Goal: Task Accomplishment & Management: Complete application form

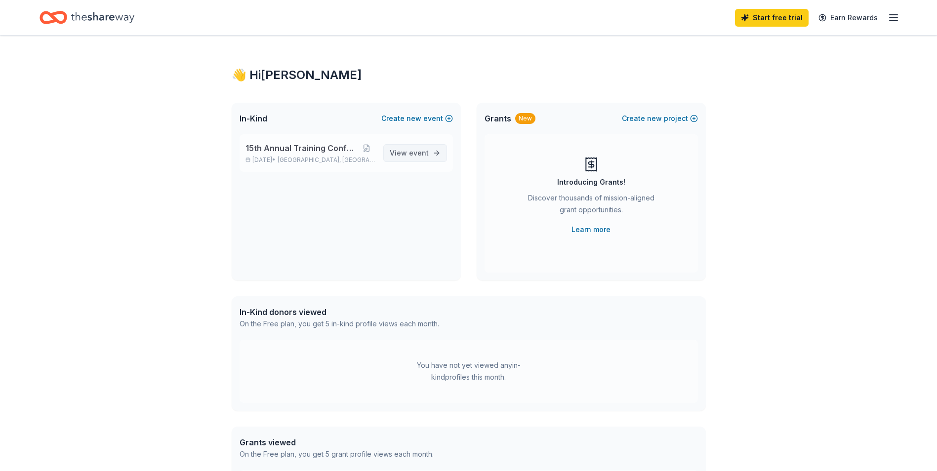
click at [412, 158] on span "View event" at bounding box center [409, 153] width 39 height 12
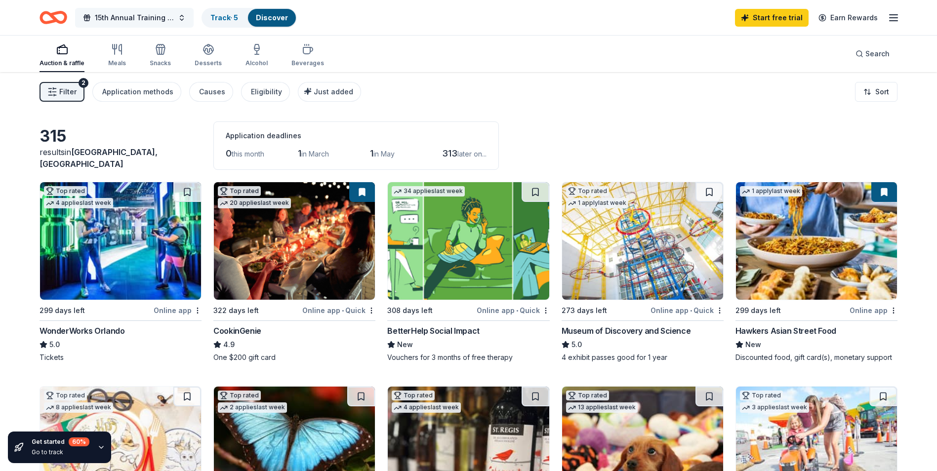
click at [159, 20] on span "15th Annual Training Conference" at bounding box center [134, 18] width 79 height 12
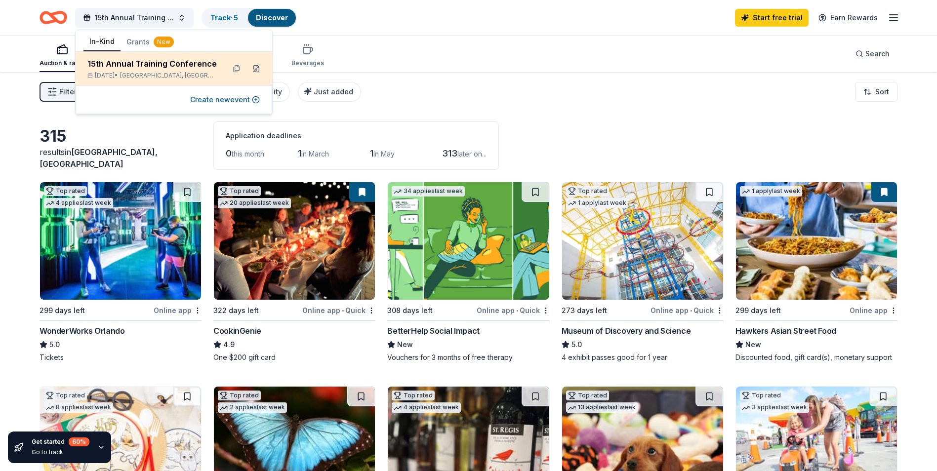
click at [254, 69] on button at bounding box center [256, 69] width 16 height 16
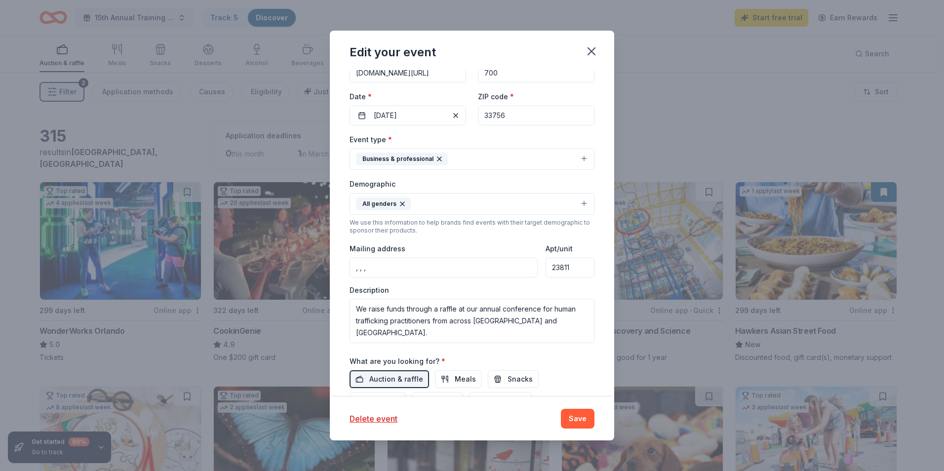
scroll to position [127, 0]
click at [429, 274] on input ", , ," at bounding box center [444, 267] width 188 height 20
type input ","
click at [563, 266] on input "23811" at bounding box center [570, 267] width 49 height 20
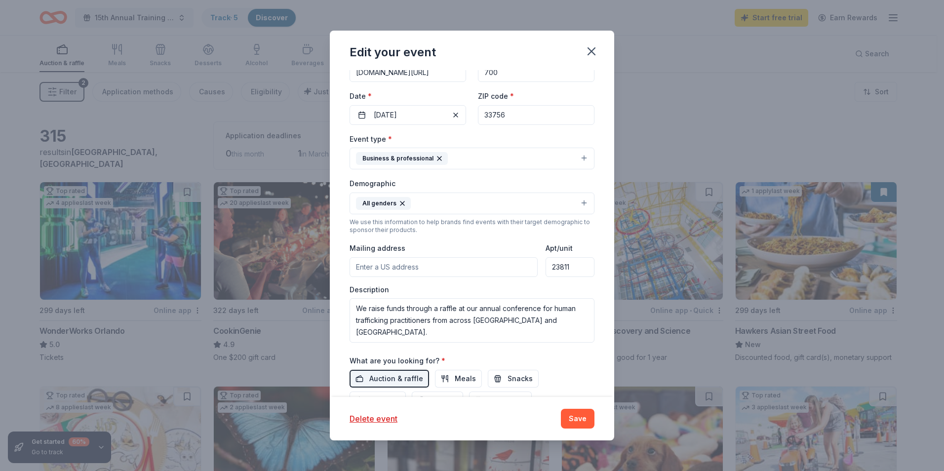
click at [563, 266] on input "23811" at bounding box center [570, 267] width 49 height 20
type input ", , ,"
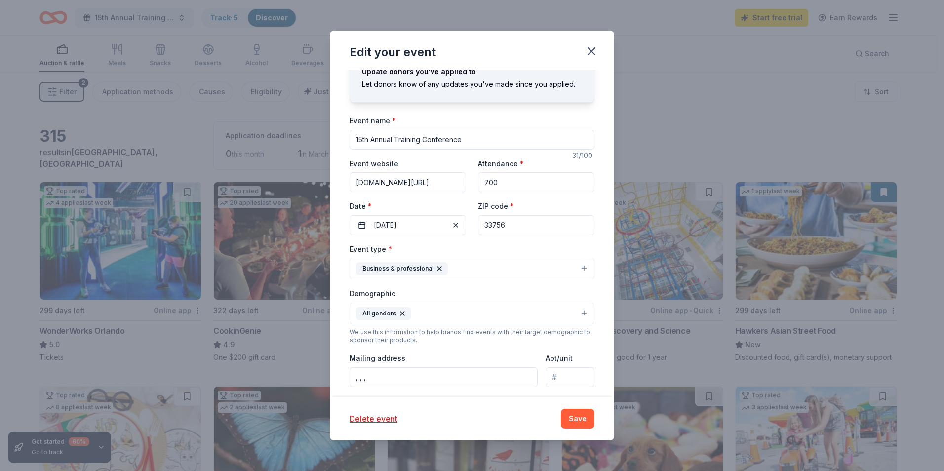
scroll to position [0, 0]
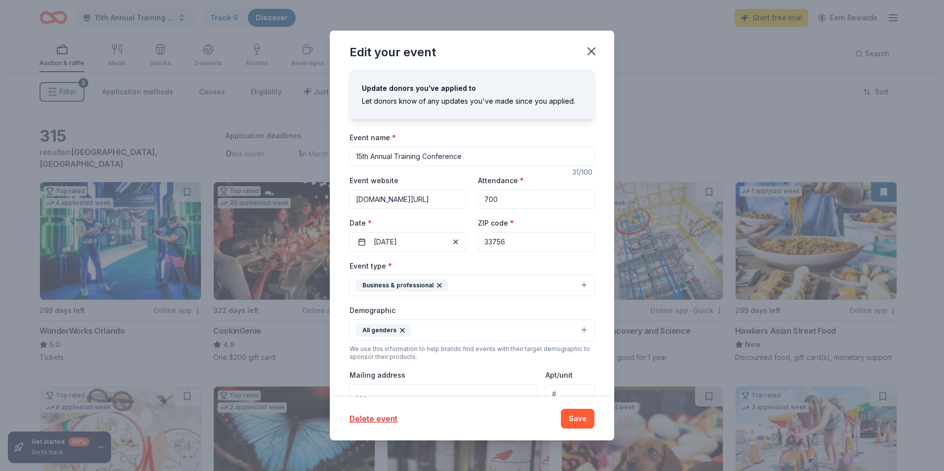
click at [513, 246] on input "33756" at bounding box center [536, 242] width 117 height 20
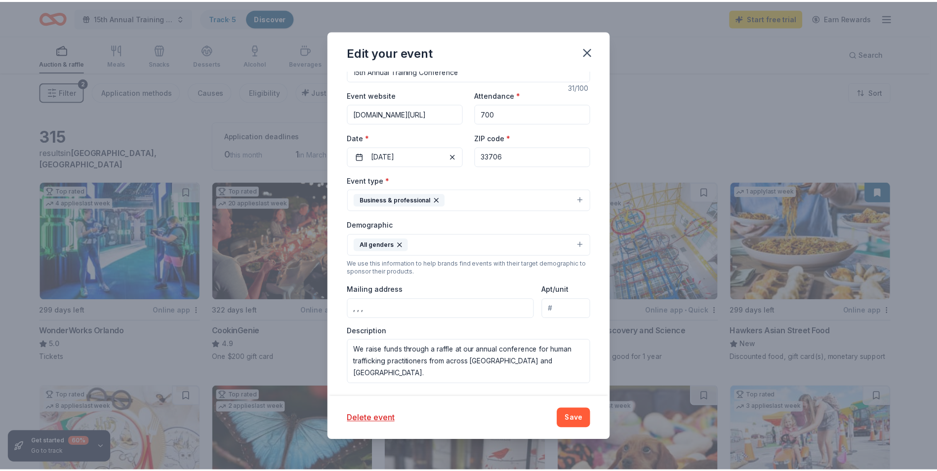
scroll to position [86, 0]
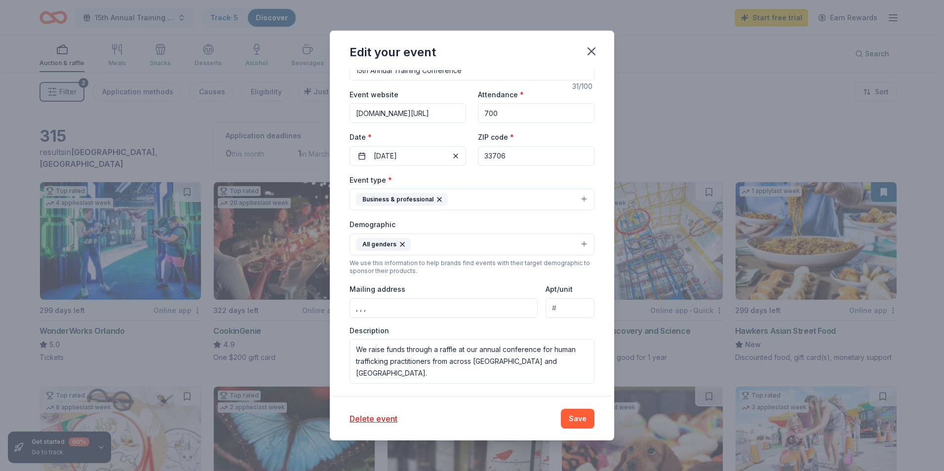
type input "33706"
click at [549, 307] on input "Apt/unit" at bounding box center [570, 308] width 49 height 20
click at [471, 307] on input ", , ," at bounding box center [444, 308] width 188 height 20
type input ","
click at [573, 420] on button "Save" at bounding box center [578, 419] width 34 height 20
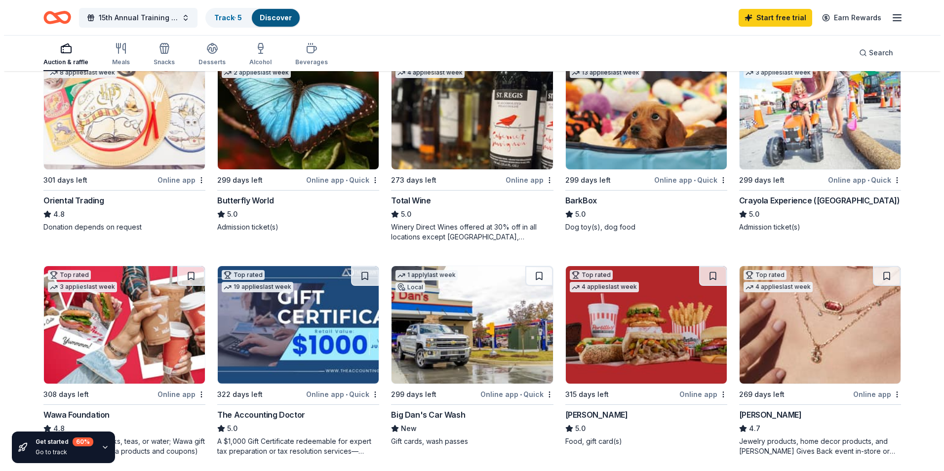
scroll to position [0, 0]
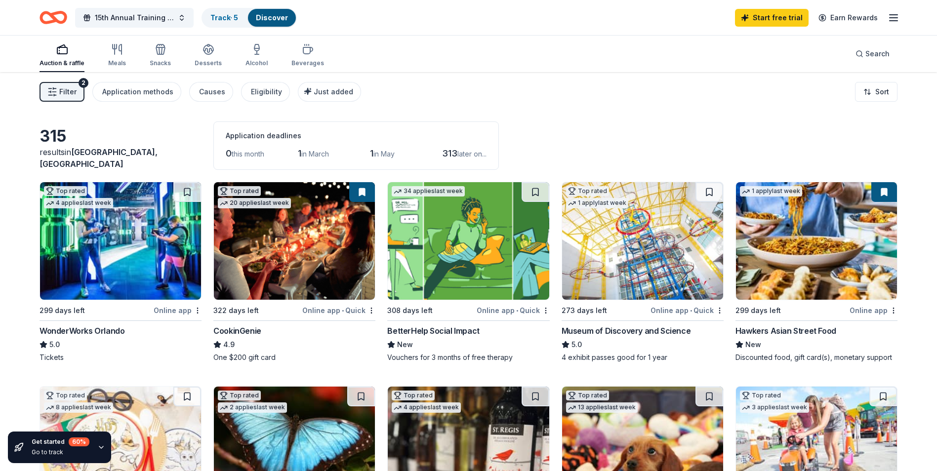
click at [63, 85] on button "Filter 2" at bounding box center [62, 92] width 45 height 20
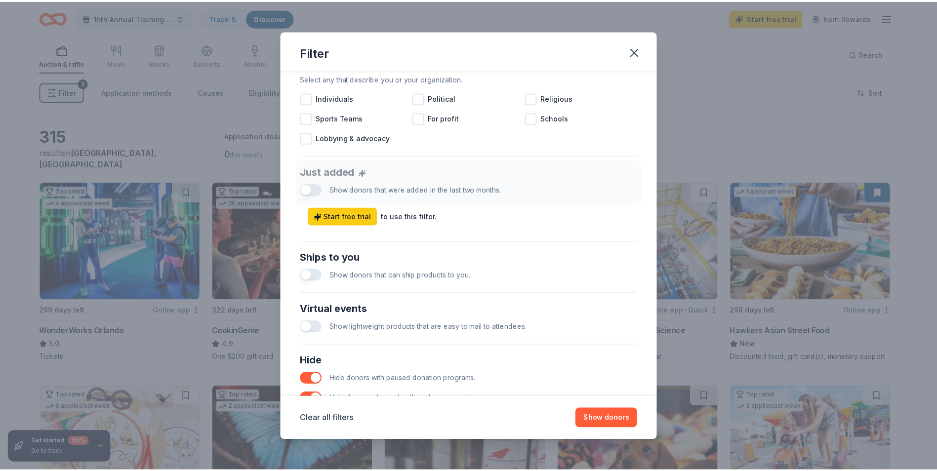
scroll to position [392, 0]
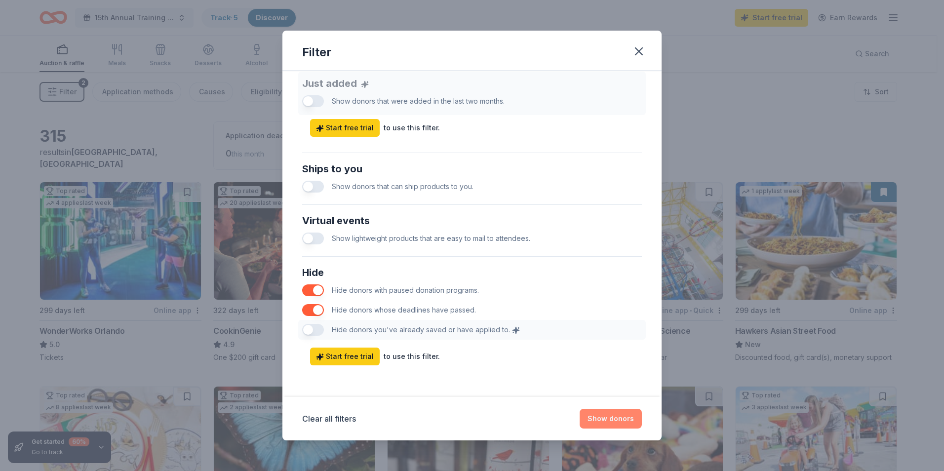
click at [606, 423] on button "Show donors" at bounding box center [611, 419] width 62 height 20
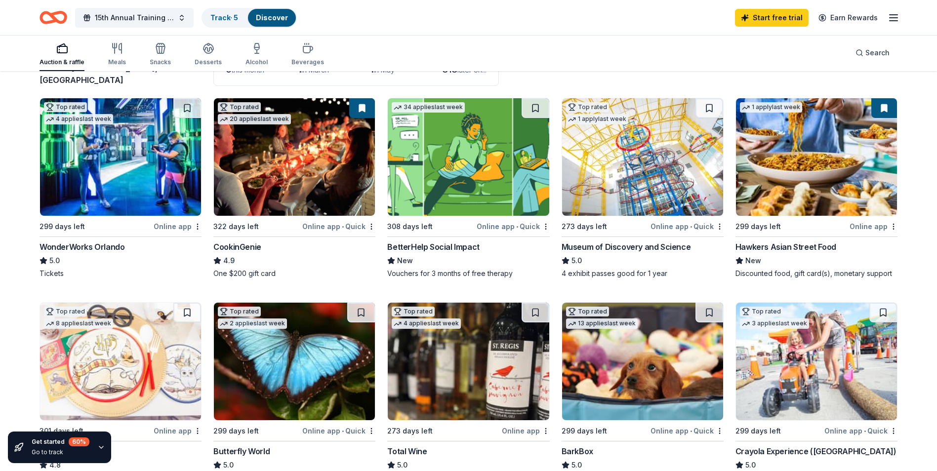
scroll to position [85, 0]
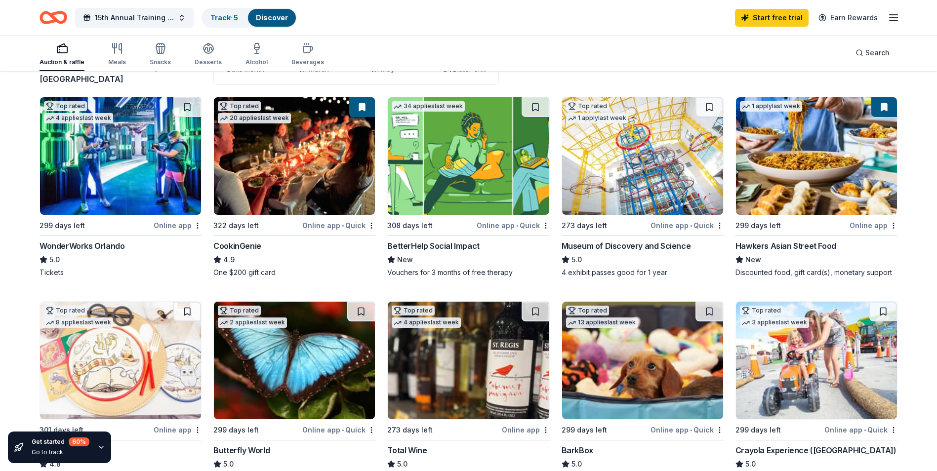
click at [432, 247] on div "BetterHelp Social Impact" at bounding box center [433, 246] width 92 height 12
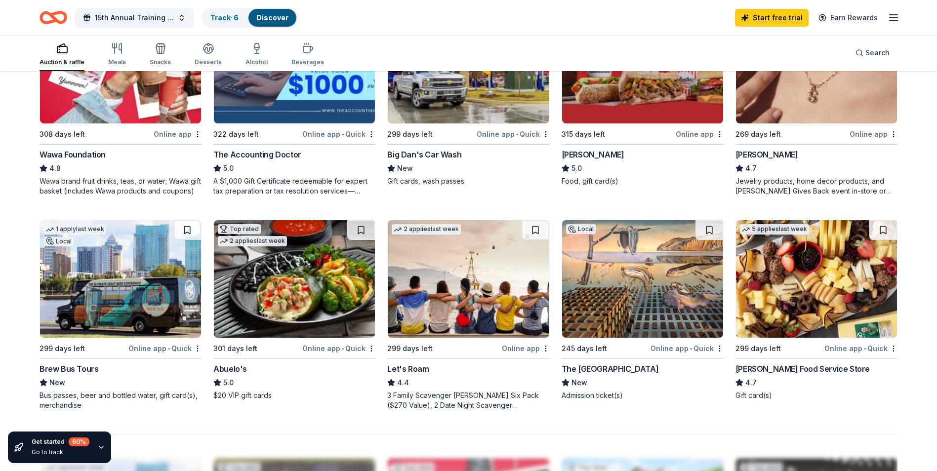
scroll to position [596, 0]
click at [98, 307] on img at bounding box center [120, 279] width 161 height 118
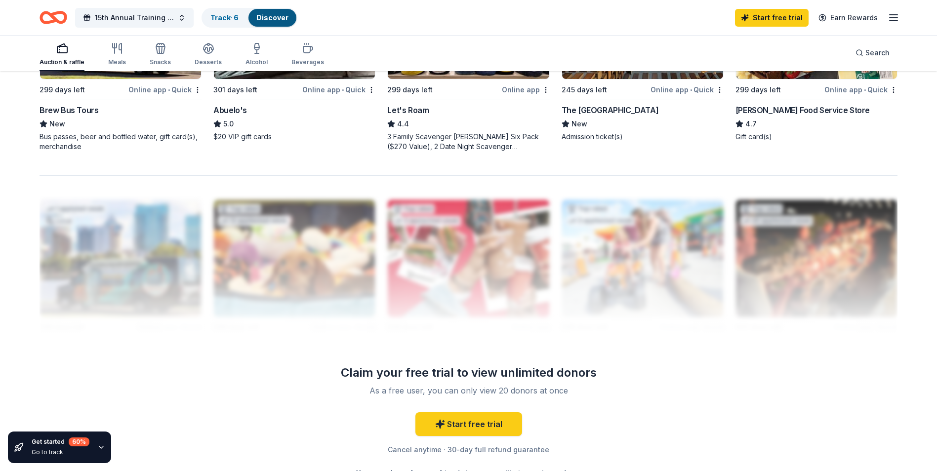
scroll to position [954, 0]
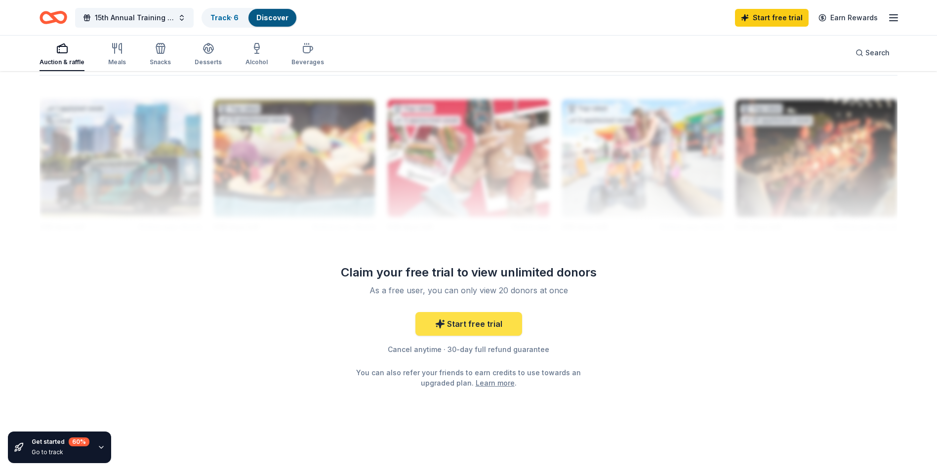
click at [480, 322] on link "Start free trial" at bounding box center [468, 324] width 107 height 24
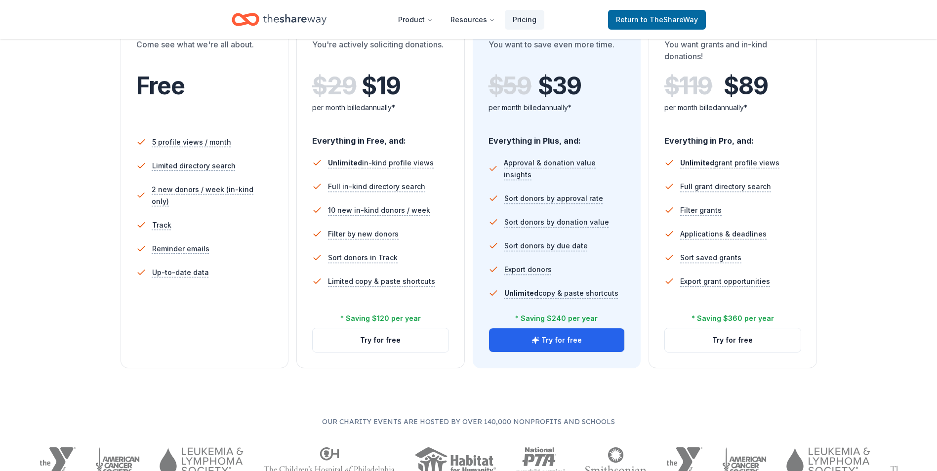
scroll to position [209, 0]
click at [237, 273] on ul "5 profile views / month Limited directory search 2 new donors / week (in-kind o…" at bounding box center [204, 209] width 137 height 166
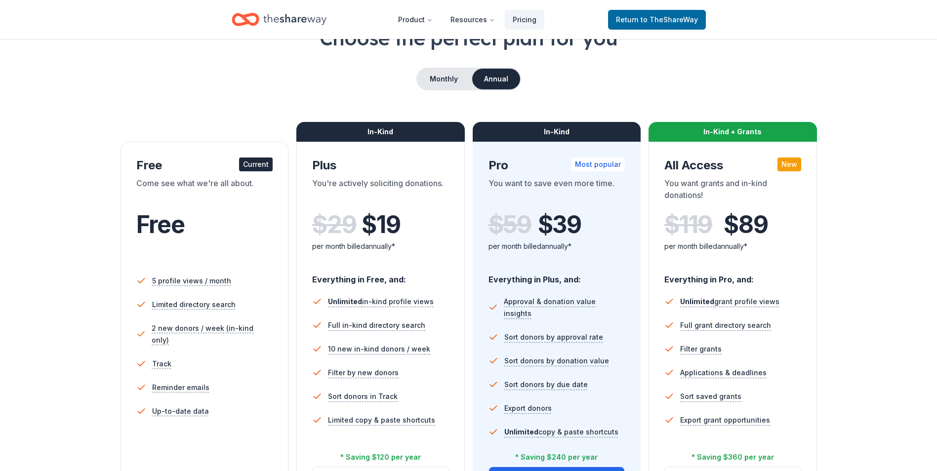
scroll to position [67, 0]
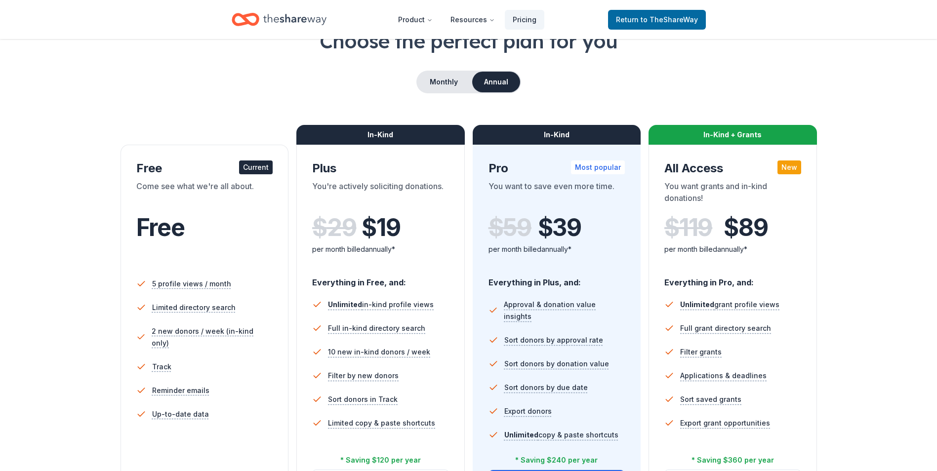
click at [255, 160] on div "Free Current Come see what we're all about. Free 5 profile views / month Limite…" at bounding box center [205, 328] width 168 height 366
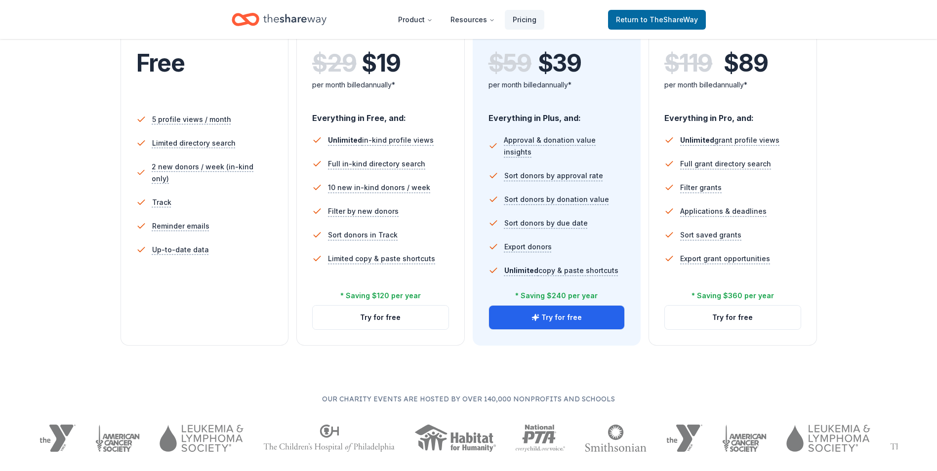
scroll to position [0, 0]
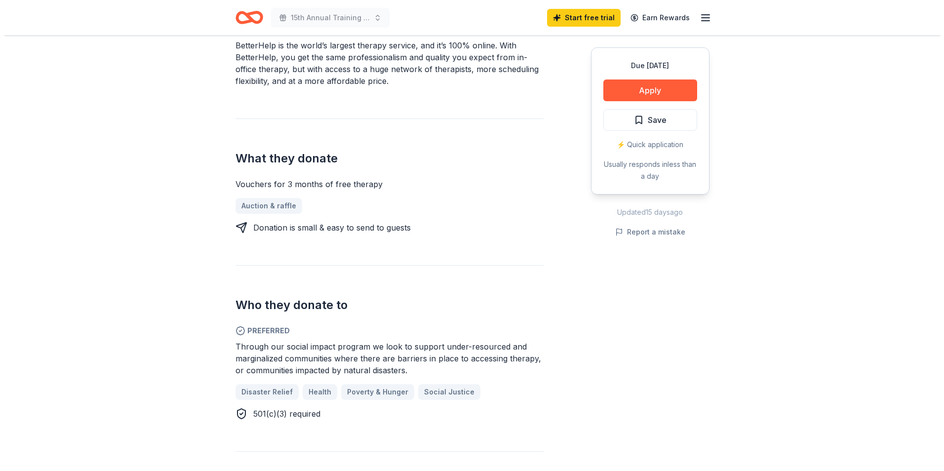
scroll to position [316, 0]
click at [645, 89] on button "Apply" at bounding box center [647, 91] width 94 height 22
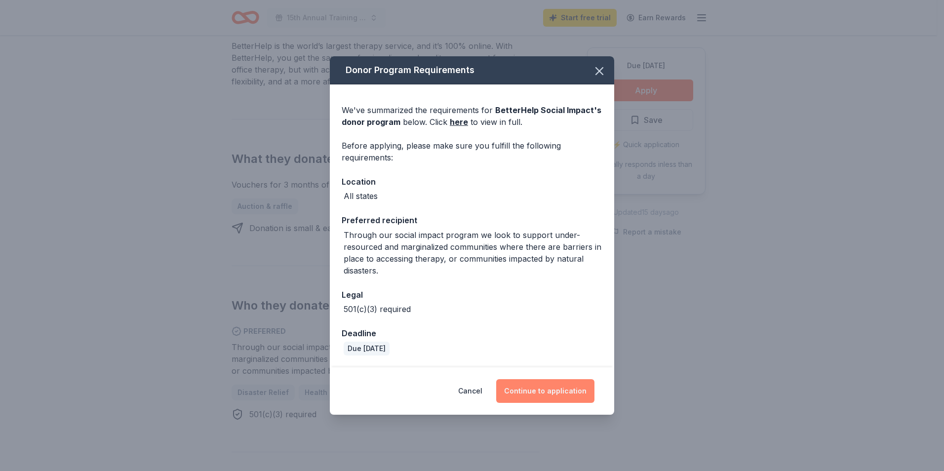
click at [560, 390] on button "Continue to application" at bounding box center [545, 391] width 98 height 24
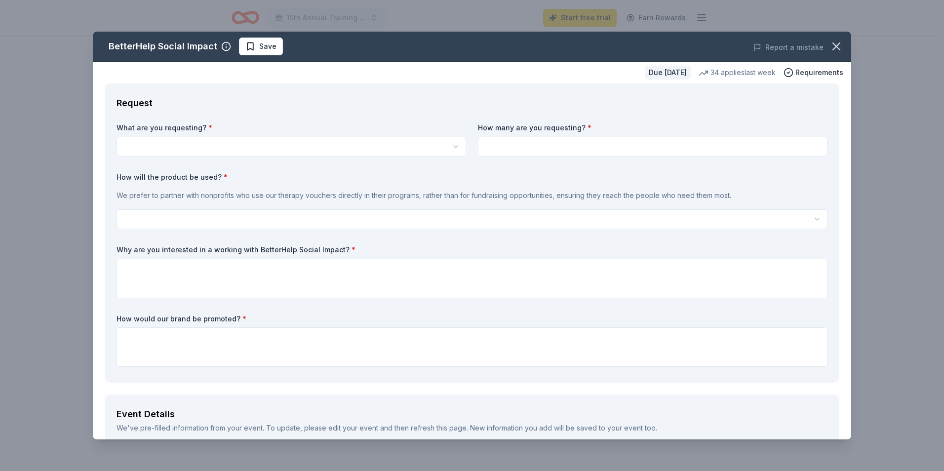
click at [584, 146] on input at bounding box center [653, 147] width 350 height 20
type input "3"
select select "Vouchers for 3 months of free therapy"
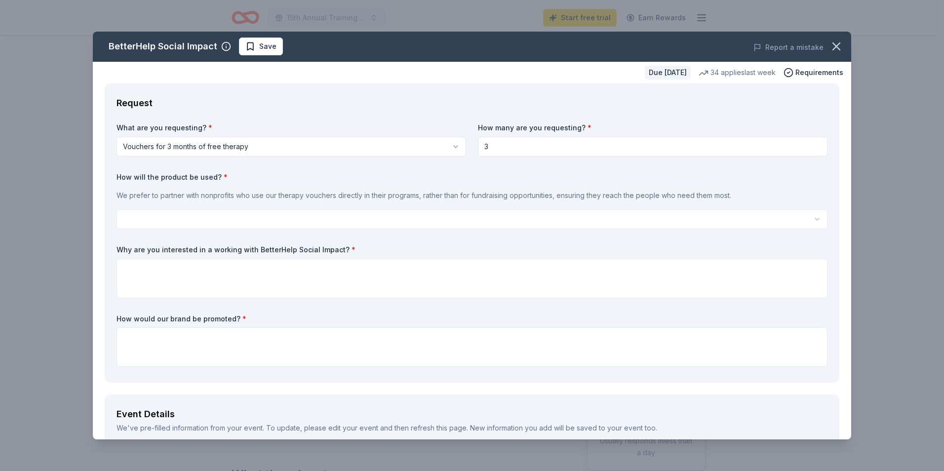
click at [190, 216] on html "15th Annual Training Conference Start free trial Earn Rewards Due in 308 days S…" at bounding box center [472, 235] width 944 height 471
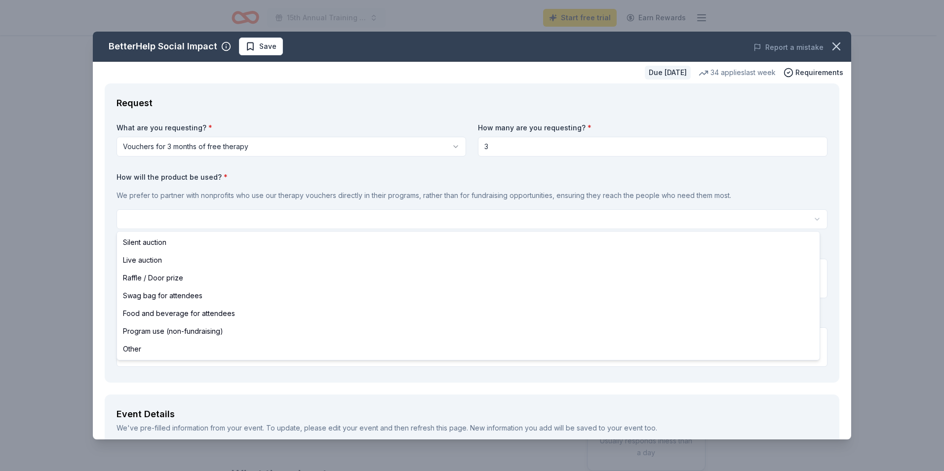
select select "programUse"
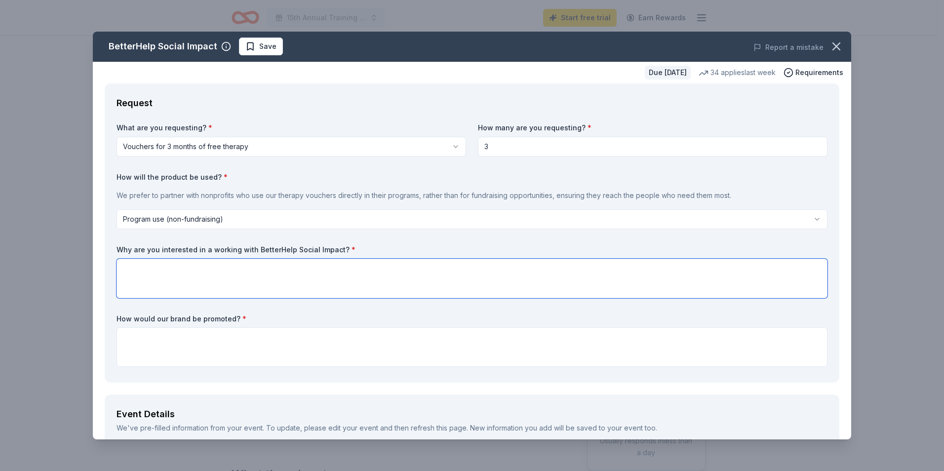
click at [164, 265] on textarea at bounding box center [472, 279] width 711 height 40
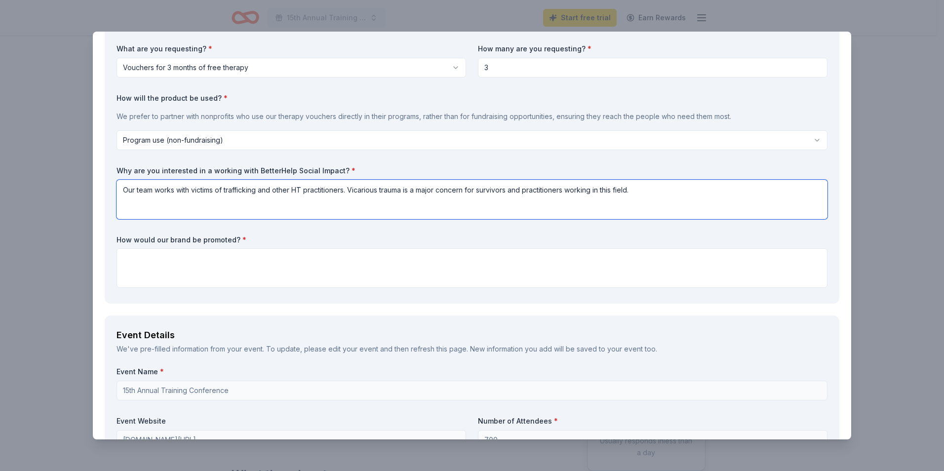
scroll to position [89, 0]
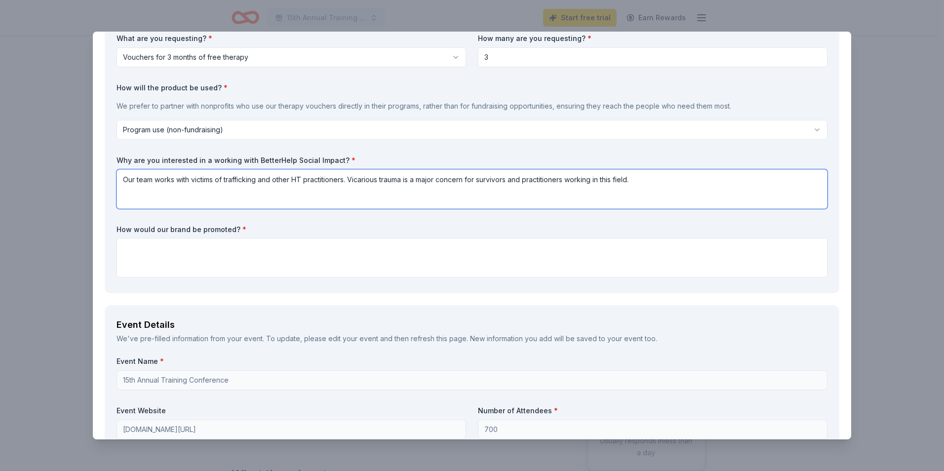
type textarea "Our team works with victims of trafficking and other HT practitioners. Vicariou…"
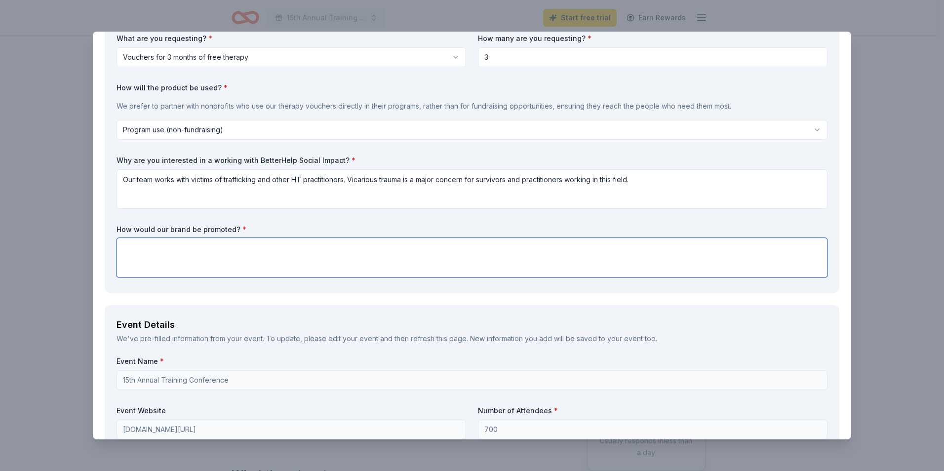
click at [154, 247] on textarea at bounding box center [472, 258] width 711 height 40
click at [183, 248] on textarea "We would add you to conference materials, social media, and our members forum" at bounding box center [472, 258] width 711 height 40
click at [485, 244] on textarea "We would add your company name and URL to conference materials, social media, a…" at bounding box center [472, 258] width 711 height 40
click at [236, 250] on textarea "We would add your company name and URL to conference materials, social media, a…" at bounding box center [472, 258] width 711 height 40
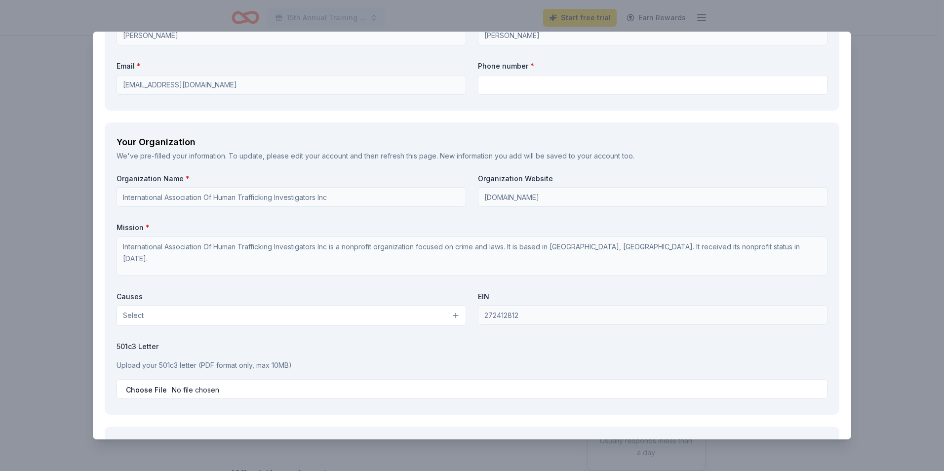
scroll to position [766, 0]
type textarea "We would add your company name, logo, and URL to conference materials, social m…"
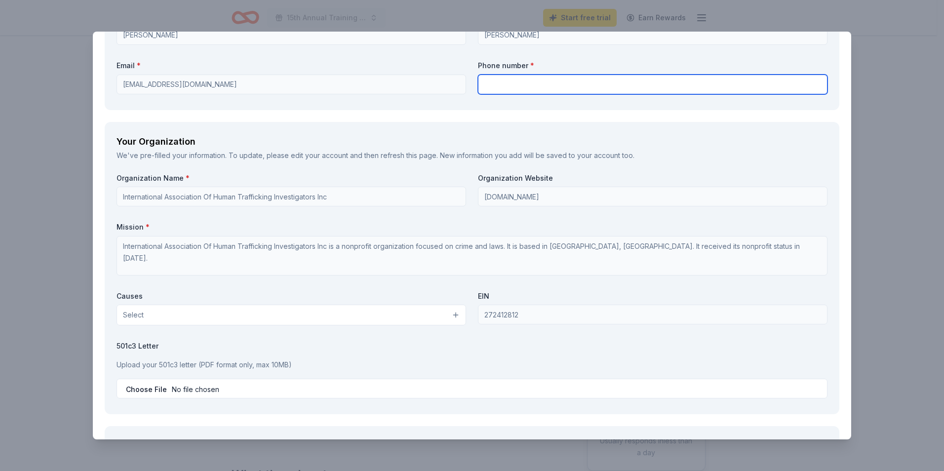
click at [549, 85] on input "text" at bounding box center [653, 85] width 350 height 20
type input "7275047203"
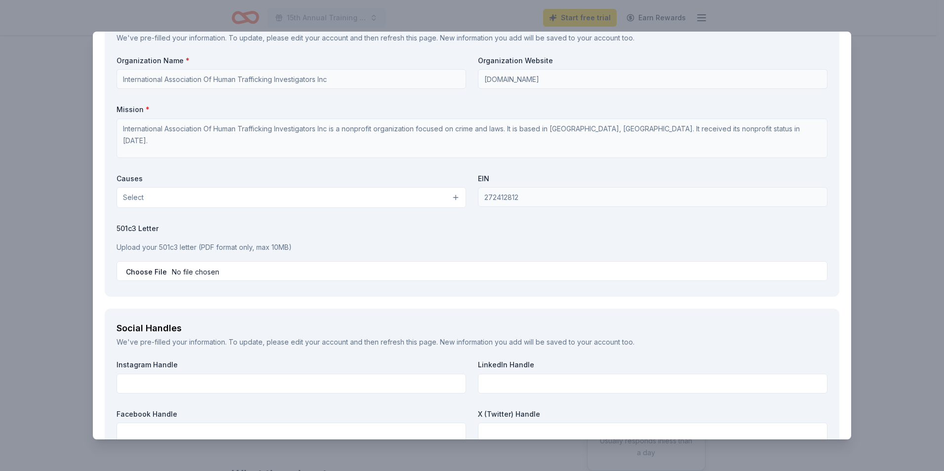
scroll to position [885, 0]
click at [369, 200] on button "Select" at bounding box center [292, 196] width 350 height 21
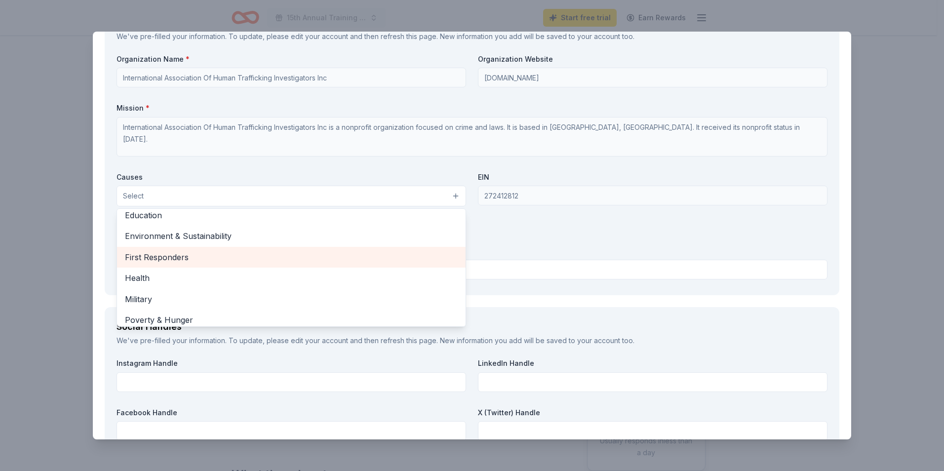
scroll to position [89, 0]
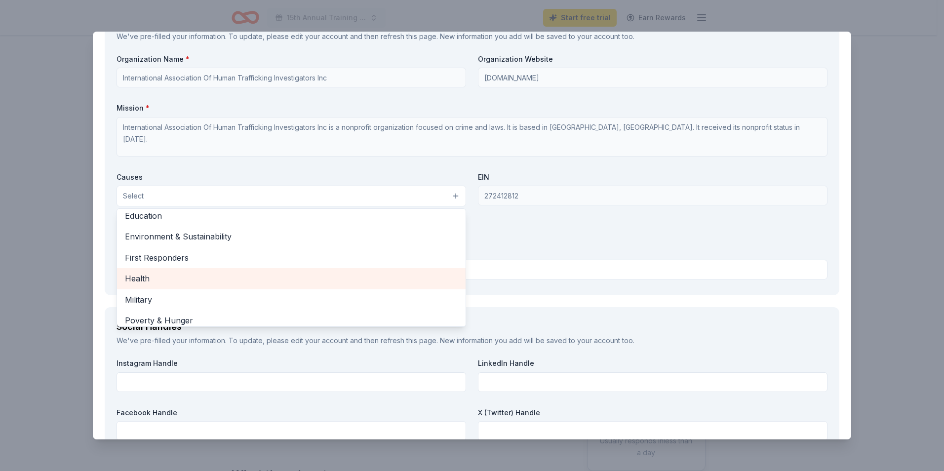
click at [172, 278] on span "Health" at bounding box center [291, 278] width 333 height 13
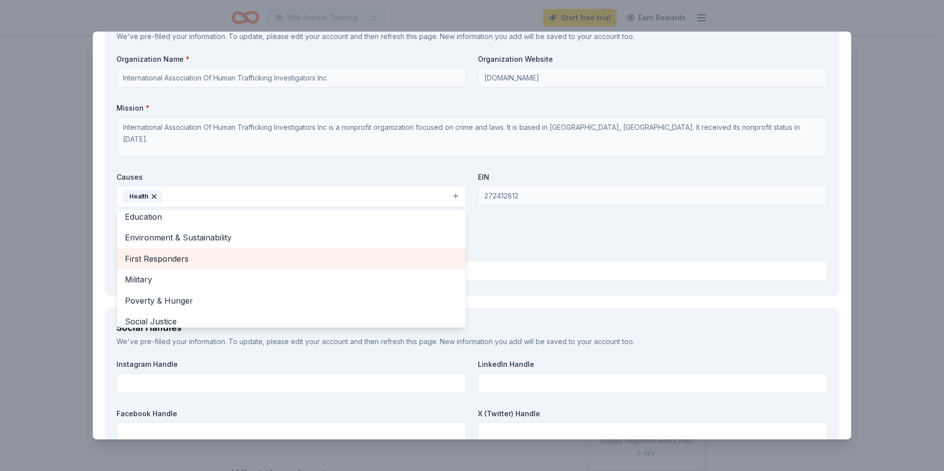
click at [180, 262] on span "First Responders" at bounding box center [291, 258] width 333 height 13
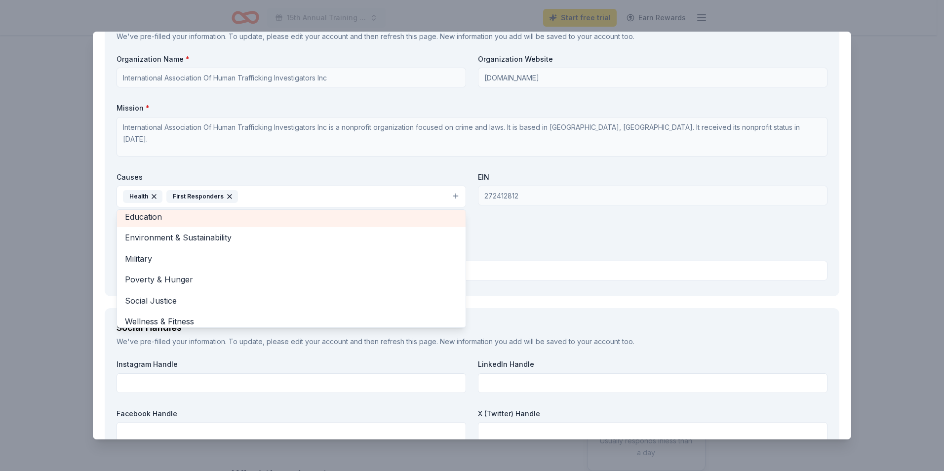
click at [171, 221] on span "Education" at bounding box center [291, 216] width 333 height 13
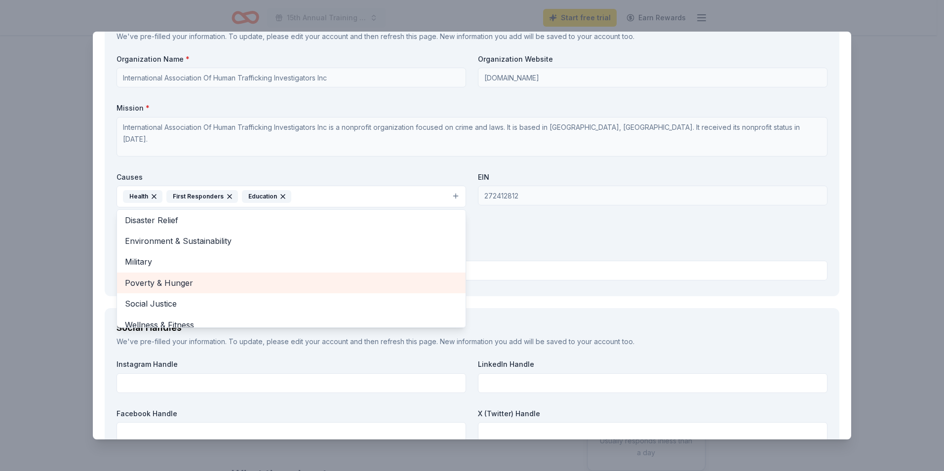
scroll to position [75, 0]
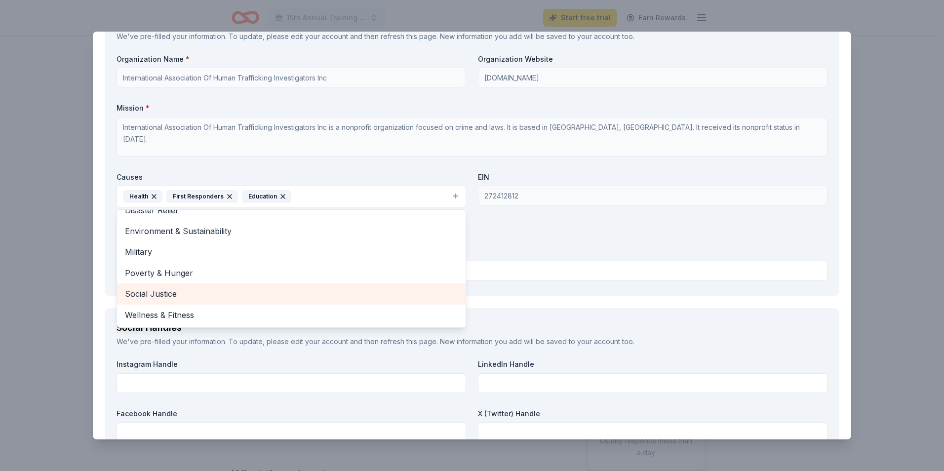
click at [189, 295] on span "Social Justice" at bounding box center [291, 293] width 333 height 13
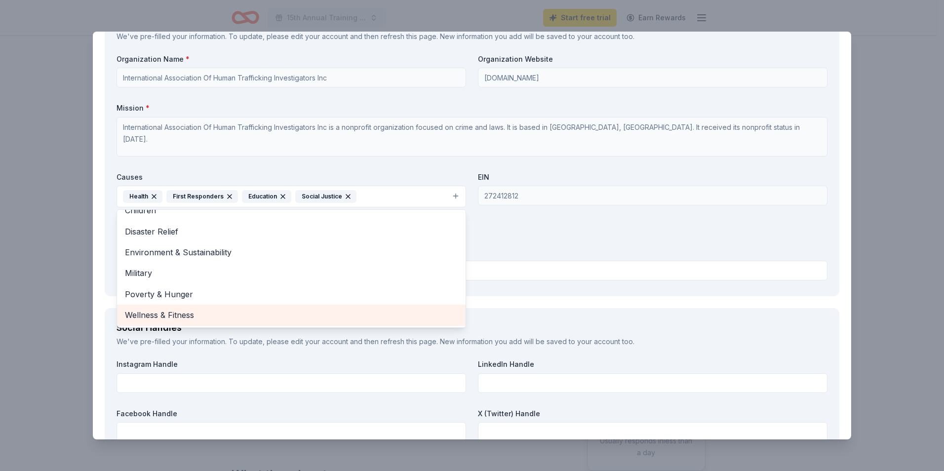
click at [184, 316] on span "Wellness & Fitness" at bounding box center [291, 315] width 333 height 13
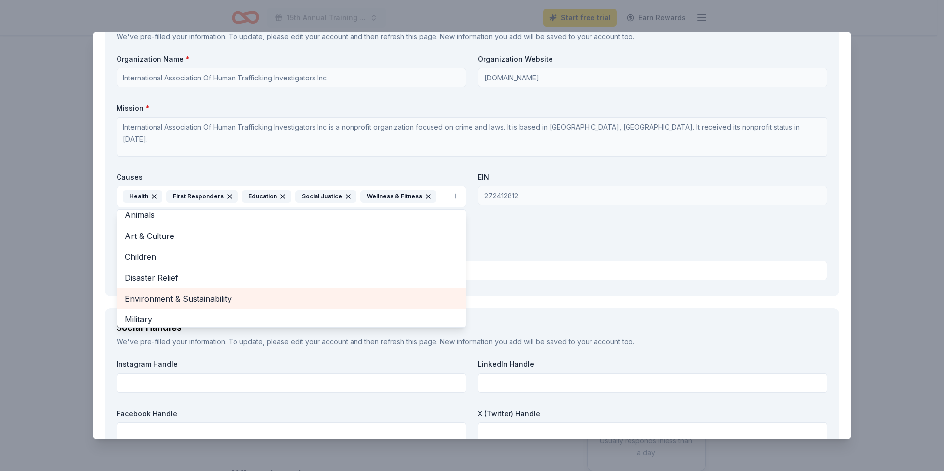
scroll to position [0, 0]
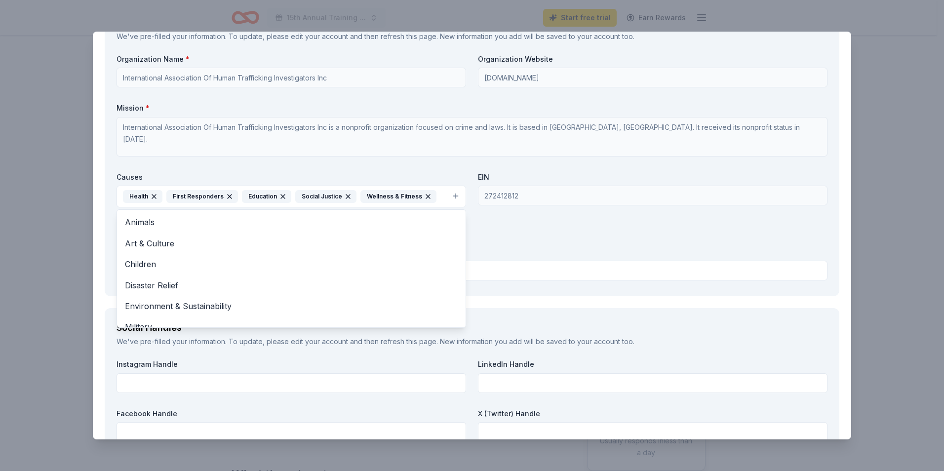
click at [502, 229] on div "Organization Name * International Association Of Human Trafficking Investigator…" at bounding box center [472, 169] width 711 height 230
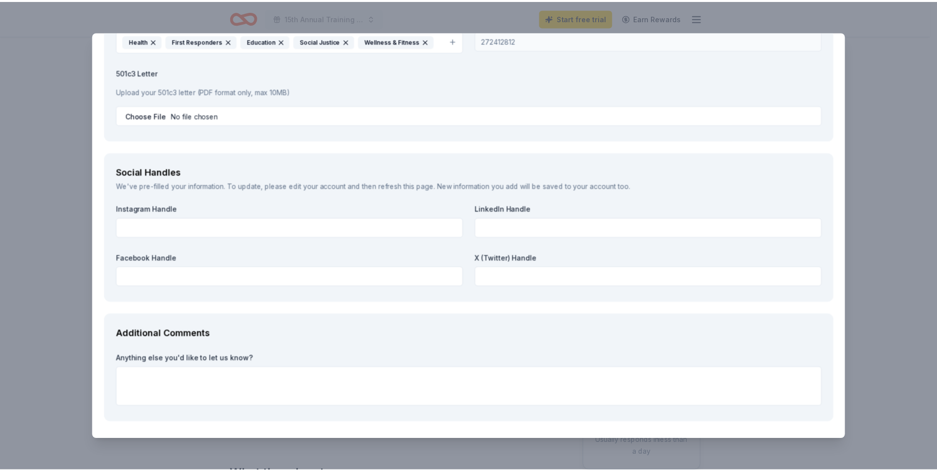
scroll to position [1075, 0]
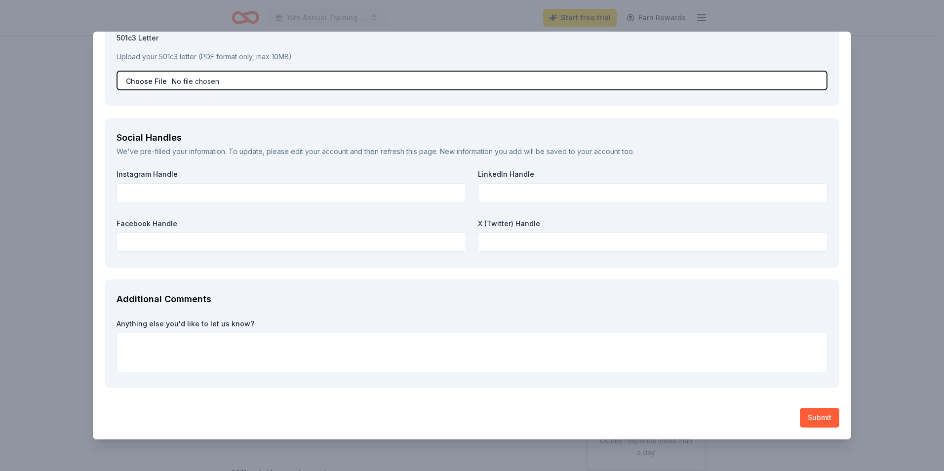
click at [167, 81] on input "file" at bounding box center [472, 81] width 711 height 20
click at [157, 82] on input "file" at bounding box center [472, 81] width 711 height 20
type input "C:\fakepath\IRS Determination letter_.pdf"
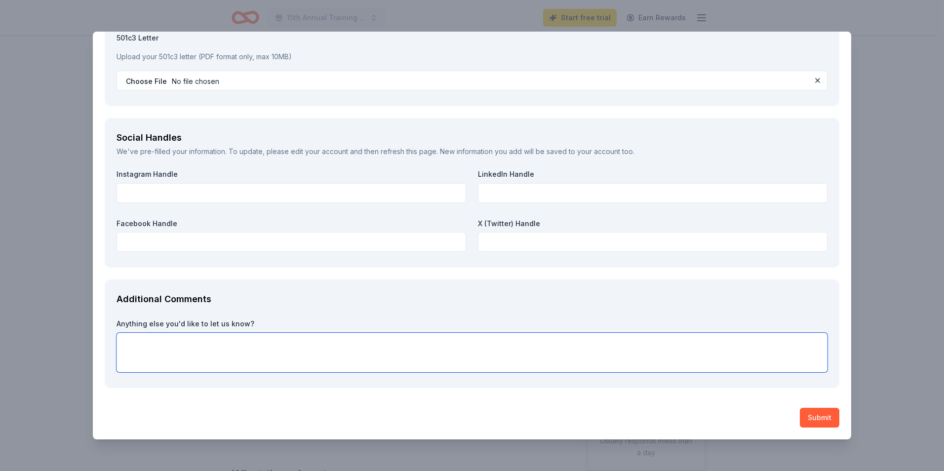
click at [216, 344] on textarea at bounding box center [472, 353] width 711 height 40
type textarea "Thank you for your consideration"
click at [809, 416] on button "Submit" at bounding box center [820, 418] width 40 height 20
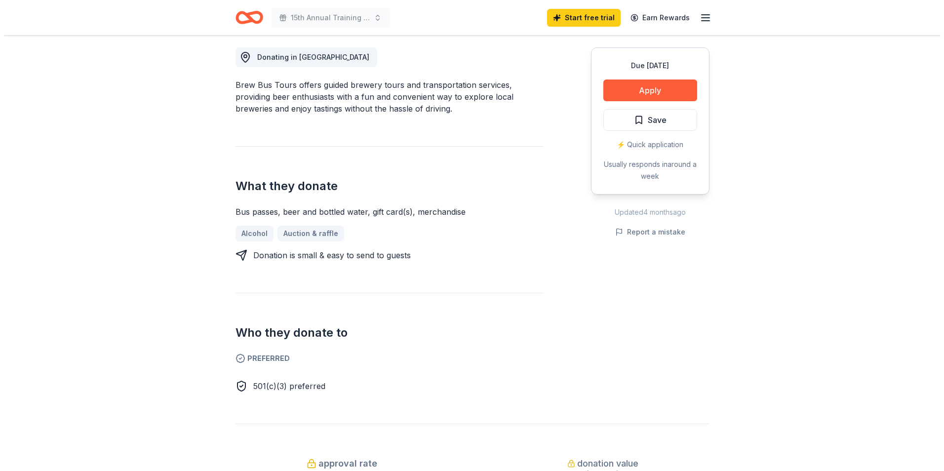
scroll to position [277, 0]
click at [647, 87] on button "Apply" at bounding box center [647, 91] width 94 height 22
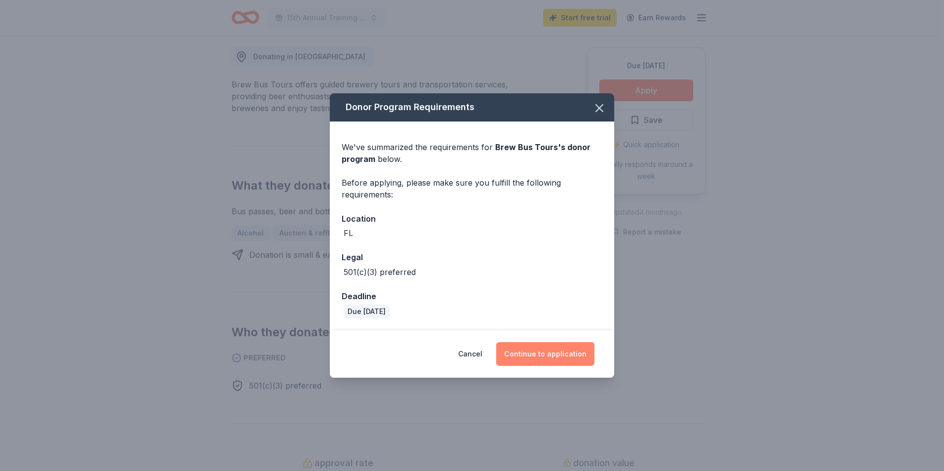
click at [545, 361] on button "Continue to application" at bounding box center [545, 354] width 98 height 24
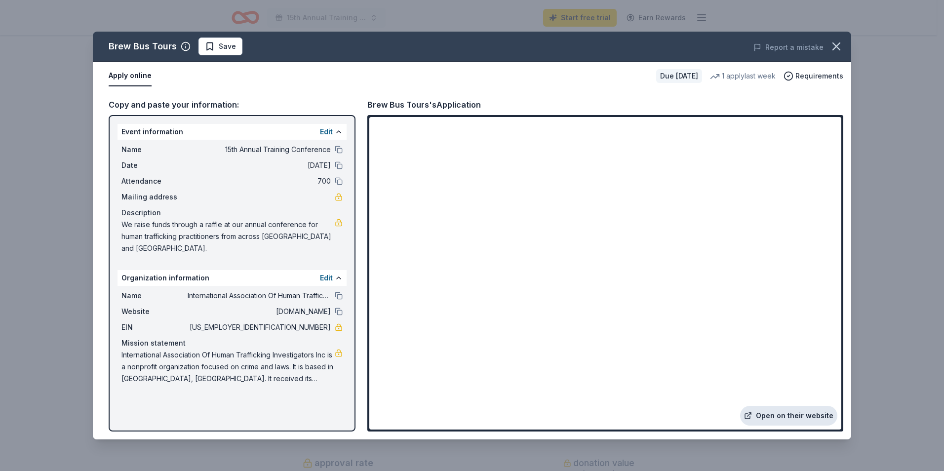
click at [792, 416] on link "Open on their website" at bounding box center [788, 416] width 97 height 20
